Goal: Information Seeking & Learning: Learn about a topic

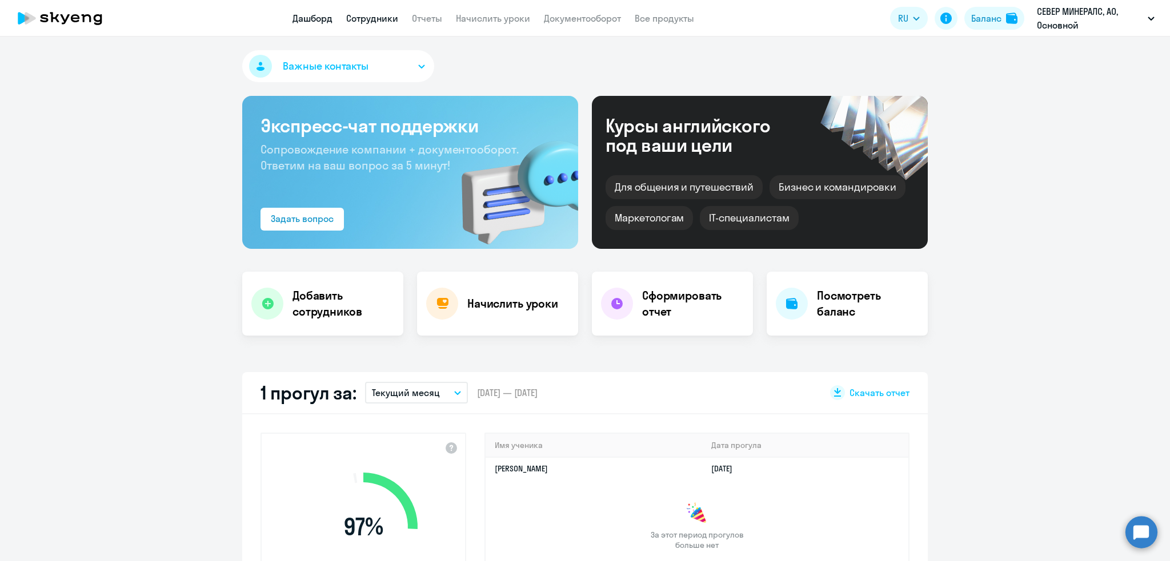
click at [363, 19] on link "Сотрудники" at bounding box center [372, 18] width 52 height 11
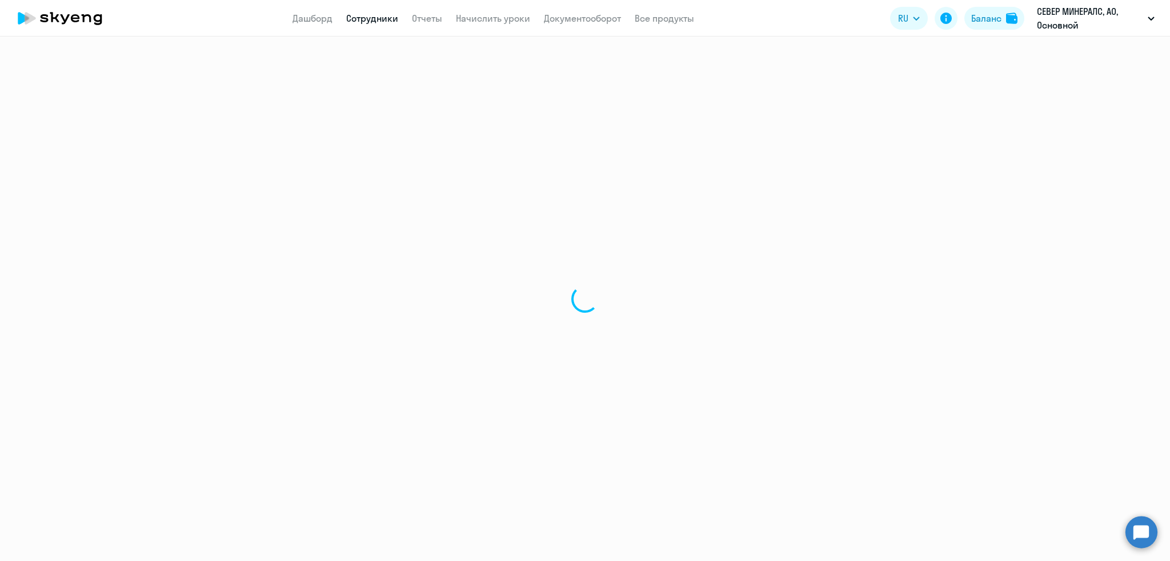
select select "30"
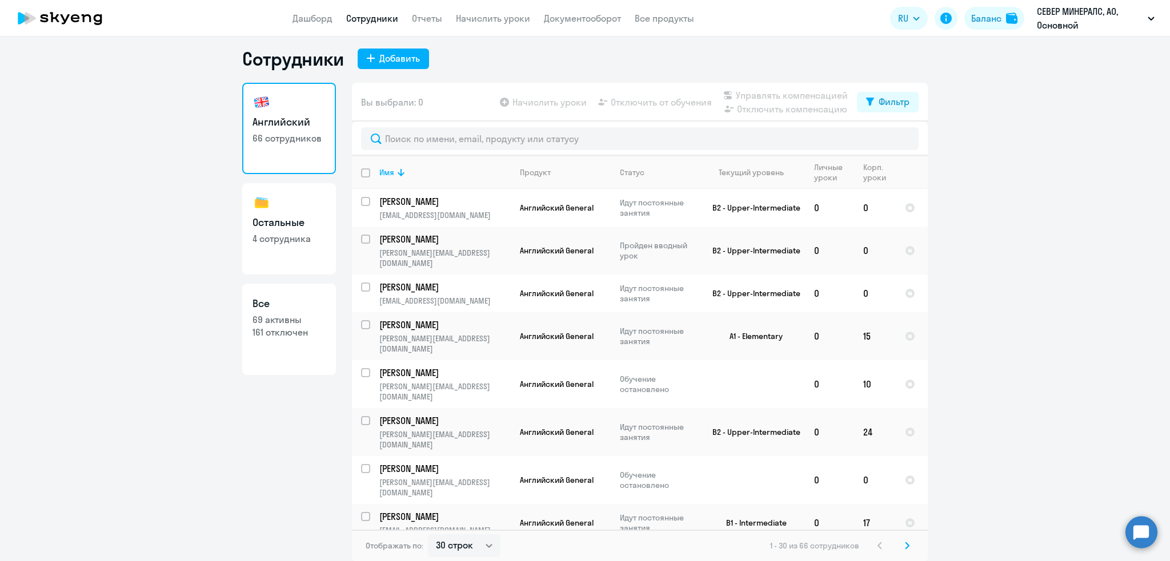
click at [1030, 206] on ng-component "Сотрудники Добавить Английский 66 сотрудников Остальные 4 сотрудника Все 69 акт…" at bounding box center [585, 304] width 1170 height 515
click at [296, 19] on link "Дашборд" at bounding box center [312, 18] width 40 height 11
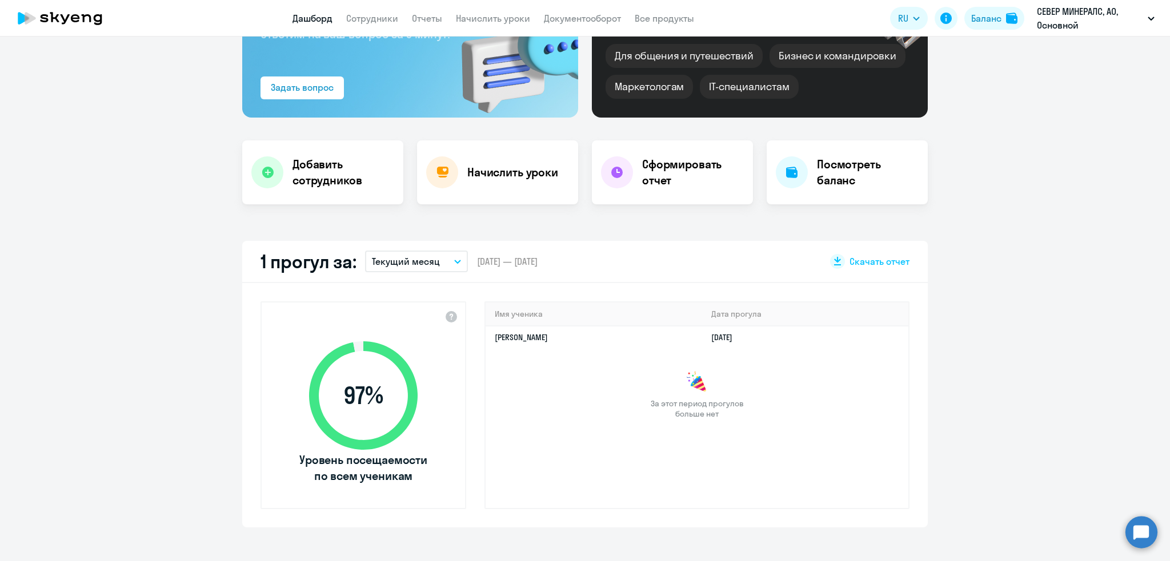
scroll to position [218, 0]
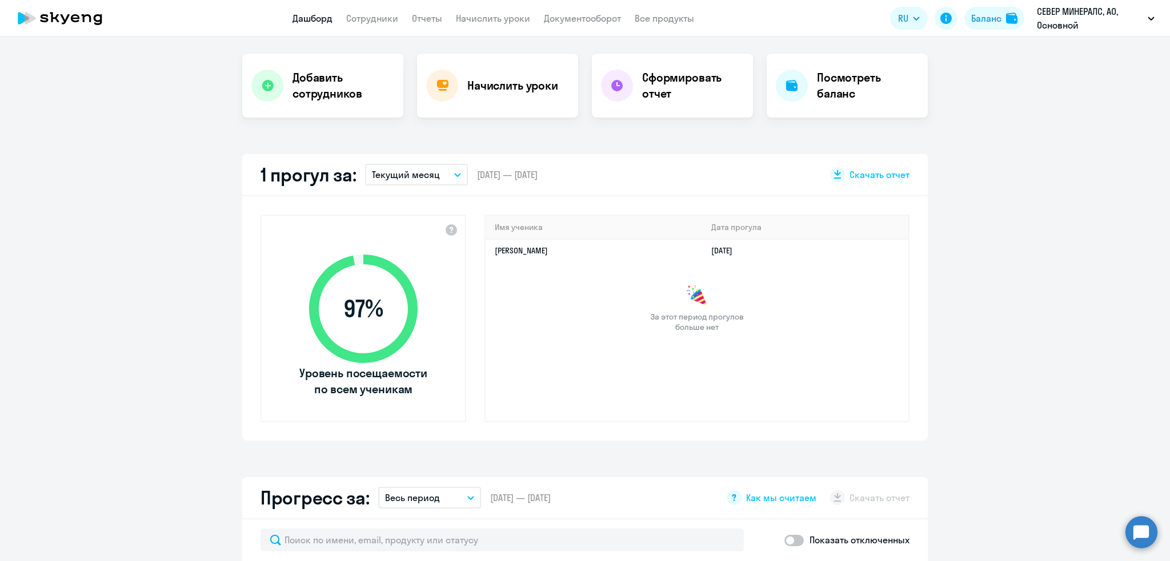
select select "30"
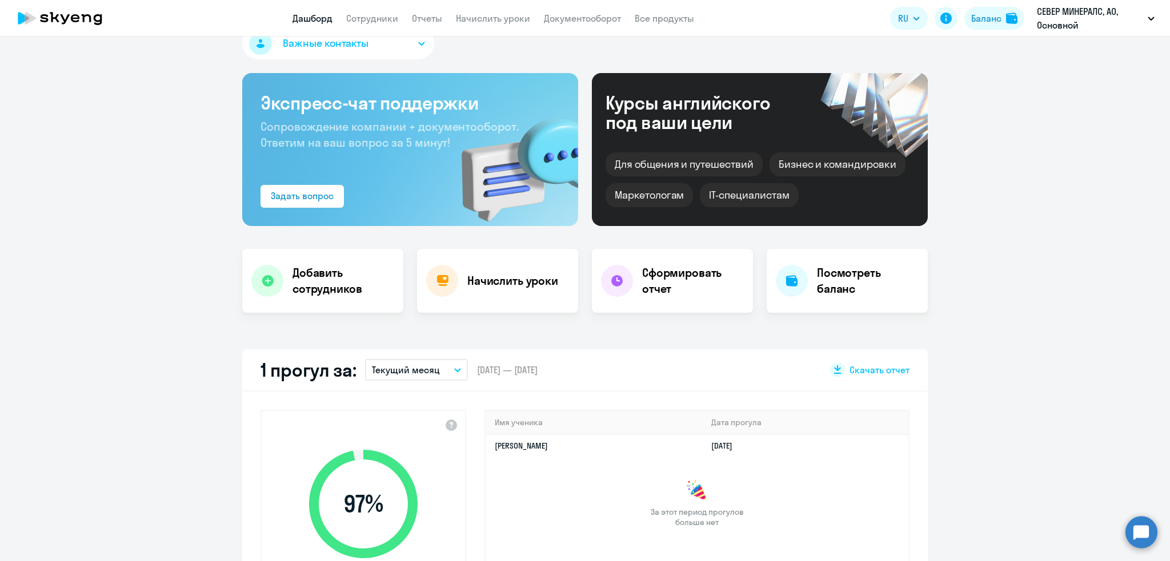
scroll to position [17, 0]
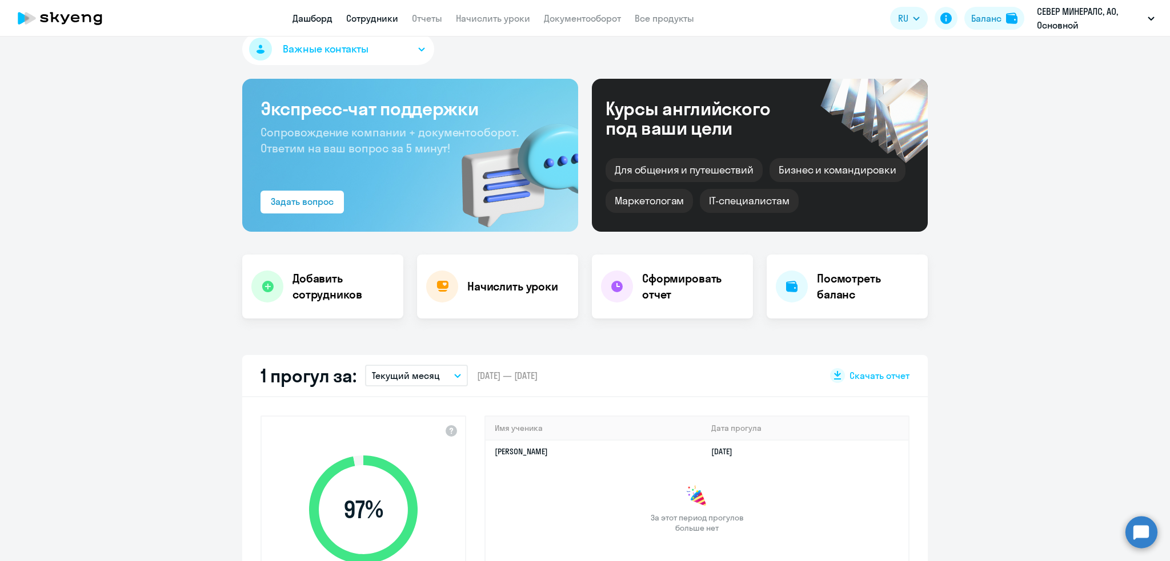
click at [375, 18] on link "Сотрудники" at bounding box center [372, 18] width 52 height 11
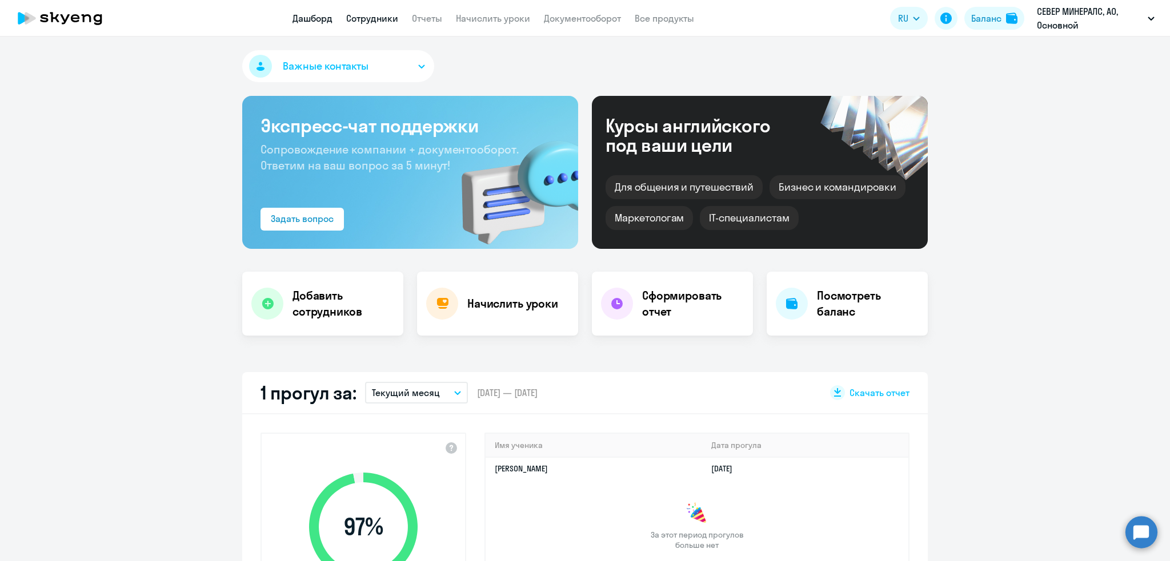
select select "30"
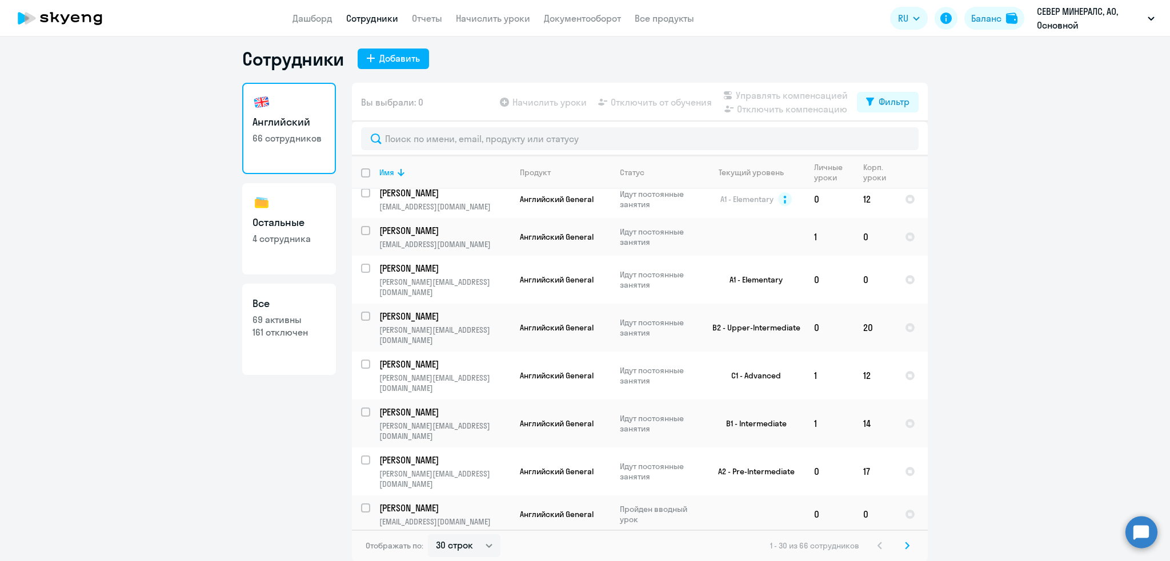
scroll to position [773, 0]
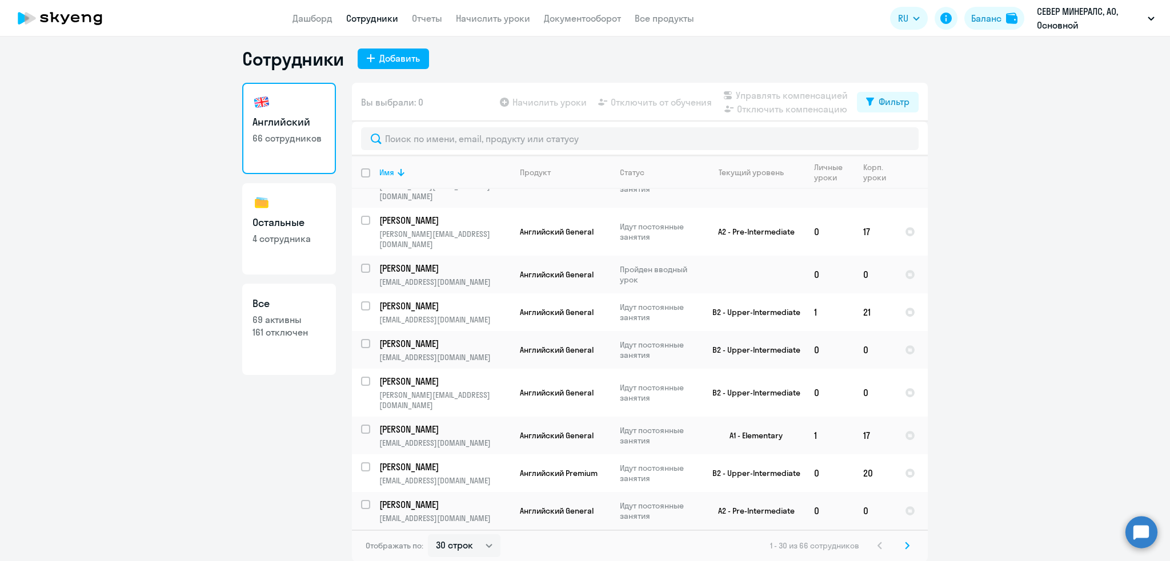
click at [1158, 250] on div "Сотрудники Добавить Английский 66 сотрудников Остальные 4 сотрудника Все 69 акт…" at bounding box center [585, 299] width 1170 height 525
drag, startPoint x: 303, startPoint y: 17, endPoint x: 316, endPoint y: 42, distance: 28.9
click at [303, 17] on link "Дашборд" at bounding box center [312, 18] width 40 height 11
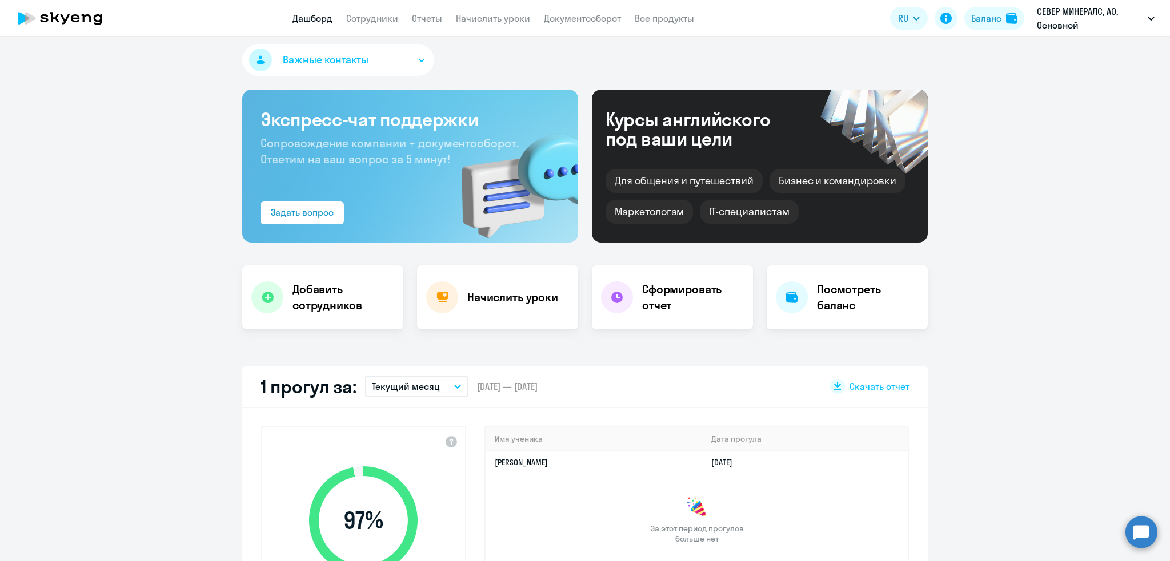
select select "30"
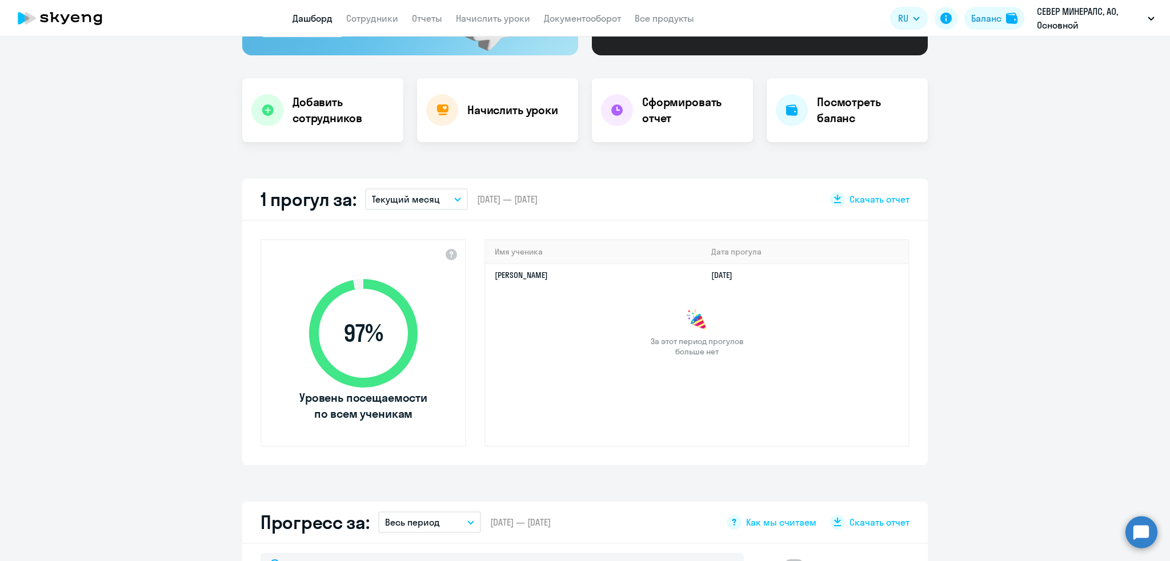
scroll to position [248, 0]
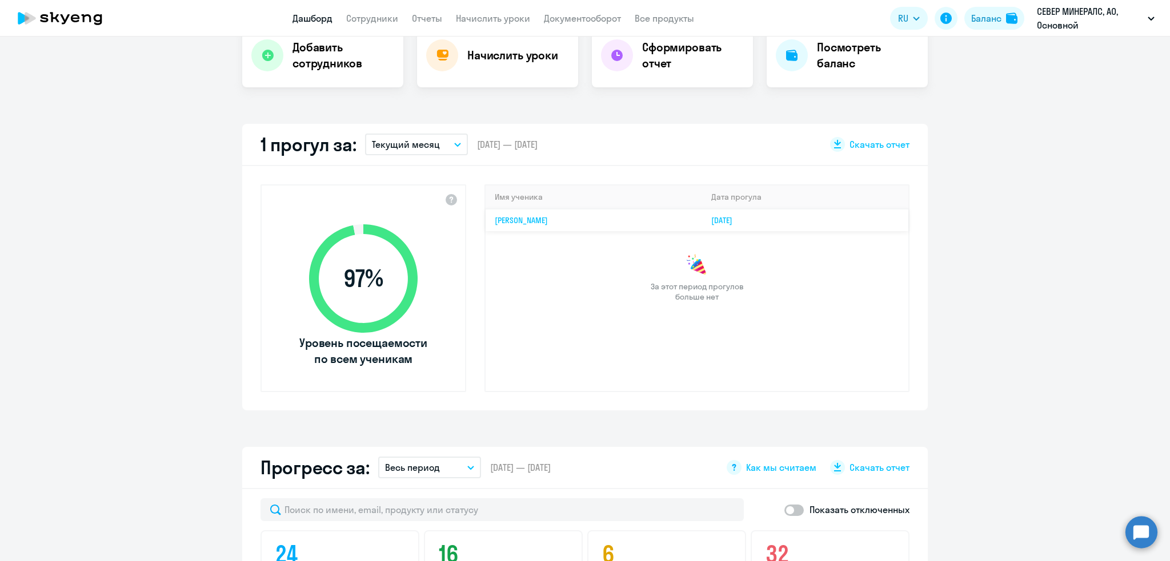
click at [548, 218] on link "[PERSON_NAME]" at bounding box center [521, 220] width 53 height 10
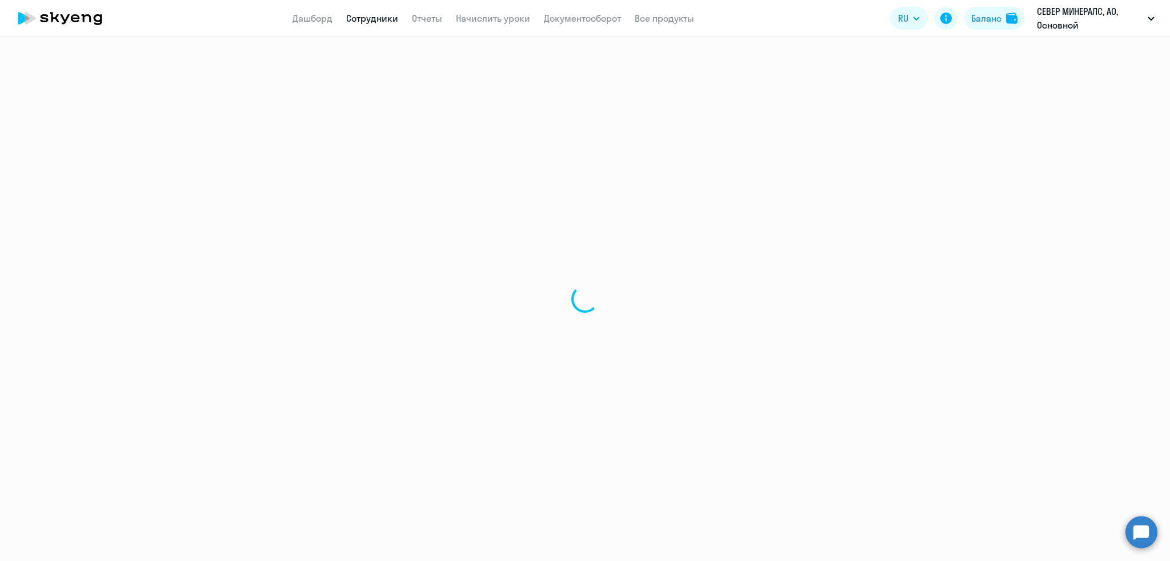
select select "english"
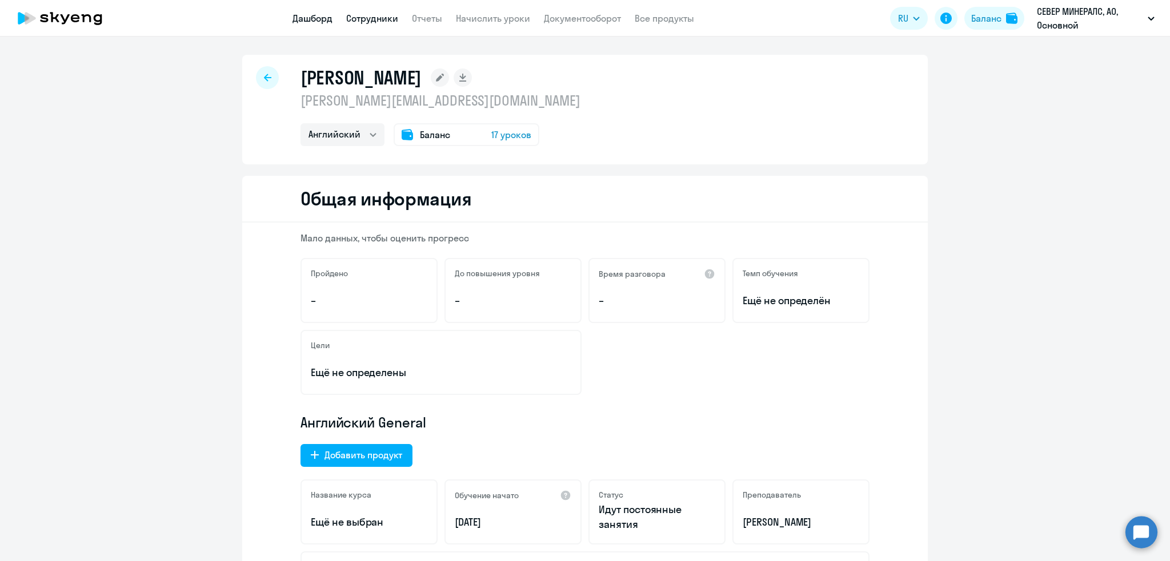
click at [316, 17] on link "Дашборд" at bounding box center [312, 18] width 40 height 11
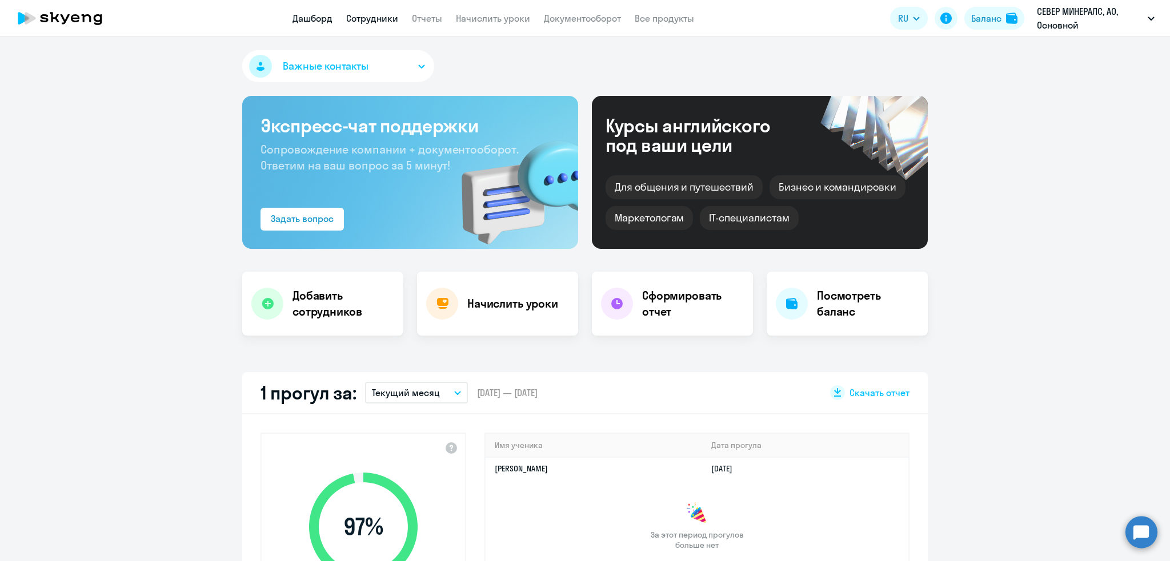
click at [376, 16] on link "Сотрудники" at bounding box center [372, 18] width 52 height 11
select select "30"
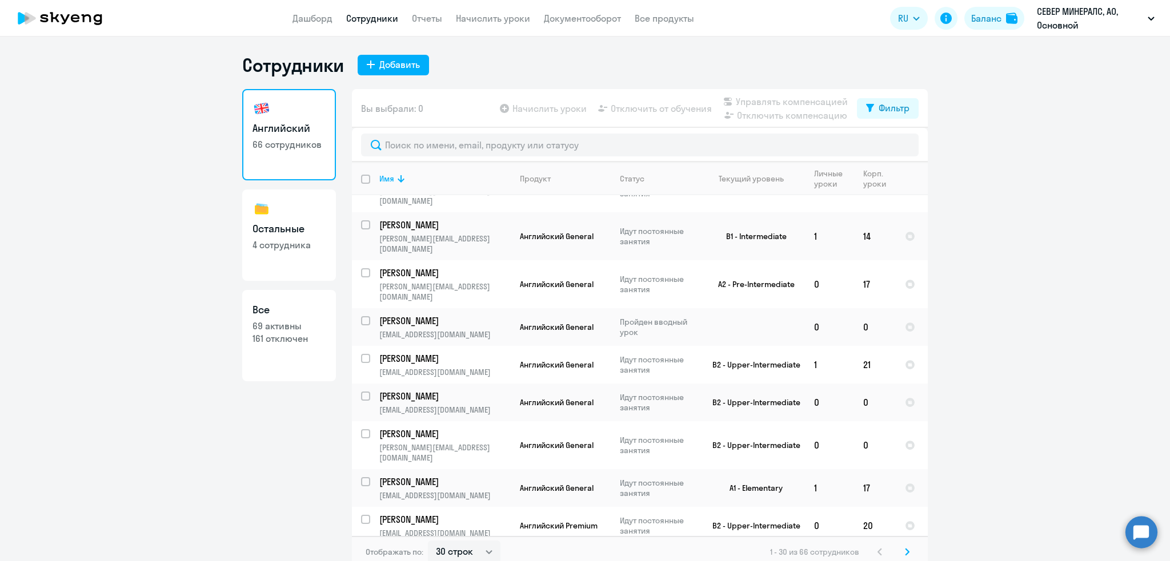
scroll to position [773, 0]
